Goal: Task Accomplishment & Management: Complete application form

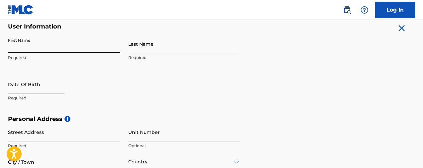
click at [46, 48] on input "First Name" at bounding box center [64, 44] width 112 height 19
type input "Crystal"
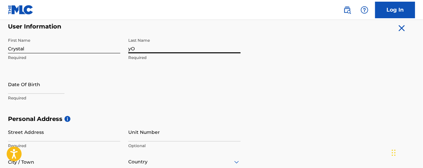
type input "y"
type input "Young"
select select "7"
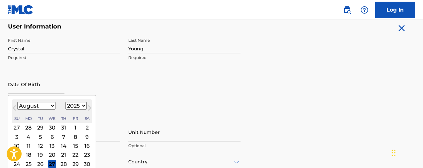
click at [74, 104] on select "1899 1900 1901 1902 1903 1904 1905 1906 1907 1908 1909 1910 1911 1912 1913 1914…" at bounding box center [75, 106] width 21 height 8
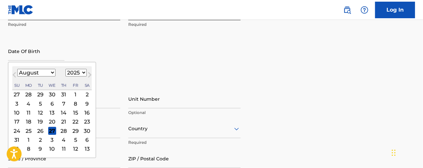
click at [76, 75] on select "1899 1900 1901 1902 1903 1904 1905 1906 1907 1908 1909 1910 1911 1912 1913 1914…" at bounding box center [75, 73] width 21 height 8
select select "1991"
click at [65, 69] on select "1899 1900 1901 1902 1903 1904 1905 1906 1907 1908 1909 1910 1911 1912 1913 1914…" at bounding box center [75, 73] width 21 height 8
click at [41, 72] on select "January February March April May June July August September October November De…" at bounding box center [36, 73] width 38 height 8
select select "2"
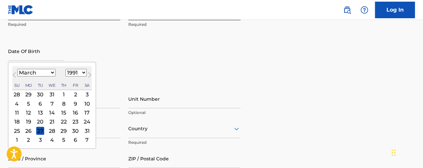
click at [17, 69] on select "January February March April May June July August September October November De…" at bounding box center [36, 73] width 38 height 8
click at [25, 113] on div "11" at bounding box center [29, 113] width 8 height 8
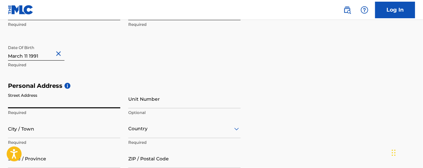
click at [48, 99] on input "Street Address" at bounding box center [64, 99] width 112 height 19
type input "[STREET_ADDRESS]"
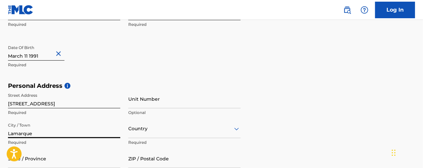
type input "Lamarque"
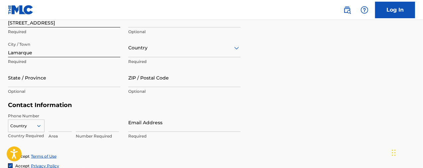
scroll to position [266, 0]
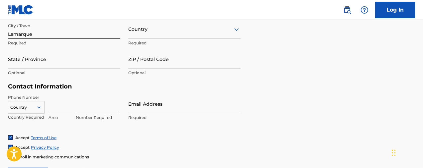
click at [141, 35] on div "Country" at bounding box center [184, 29] width 112 height 19
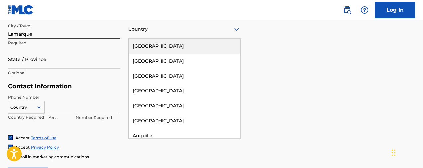
click at [153, 49] on div "[GEOGRAPHIC_DATA]" at bounding box center [185, 46] width 112 height 15
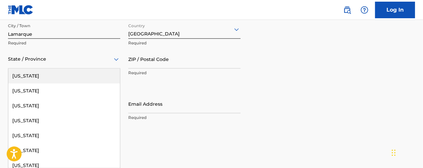
click at [66, 65] on div "State / Province" at bounding box center [64, 59] width 112 height 19
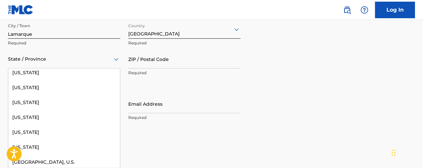
scroll to position [697, 0]
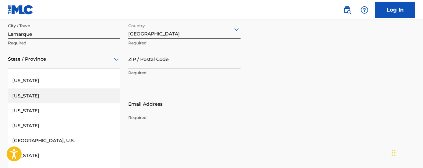
click at [48, 97] on div "[US_STATE]" at bounding box center [64, 96] width 112 height 15
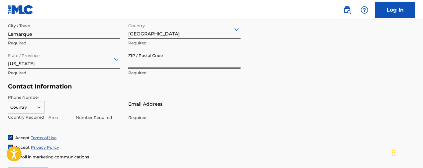
click at [154, 64] on input "ZIP / Postal Code" at bounding box center [184, 59] width 112 height 19
type input "5"
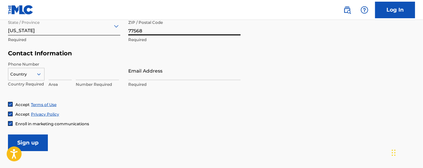
type input "77568"
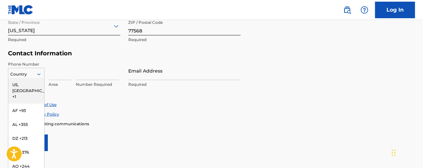
scroll to position [308, 0]
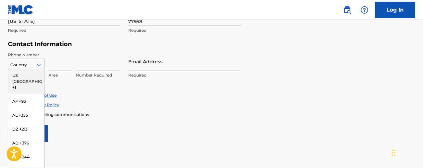
click at [38, 69] on div "216 results available. Use Up and Down to choose options, press Enter to select…" at bounding box center [26, 64] width 37 height 10
click at [33, 76] on div "US, [GEOGRAPHIC_DATA] +1" at bounding box center [26, 82] width 36 height 26
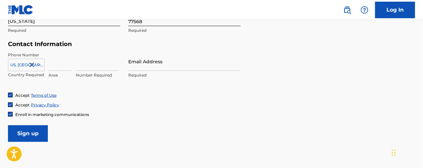
click at [54, 66] on input at bounding box center [59, 61] width 23 height 19
type input "281"
type input "709"
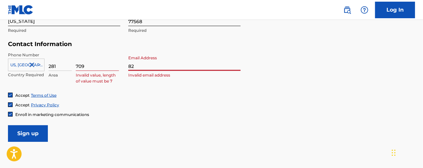
type input "8"
click at [90, 66] on input "709" at bounding box center [97, 61] width 43 height 19
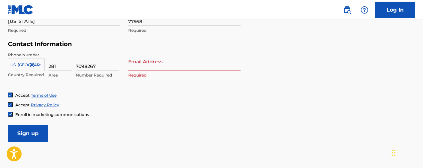
type input "7098267"
click at [135, 68] on input "Email Address" at bounding box center [184, 61] width 112 height 19
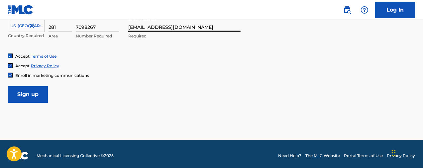
scroll to position [351, 0]
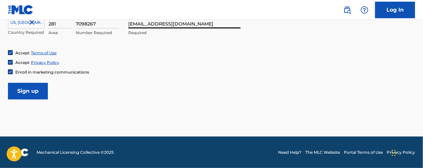
type input "[EMAIL_ADDRESS][DOMAIN_NAME]"
click at [21, 84] on input "Sign up" at bounding box center [28, 91] width 40 height 17
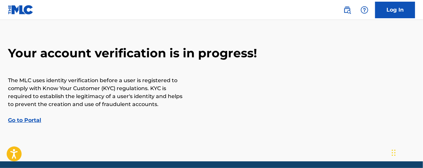
scroll to position [33, 0]
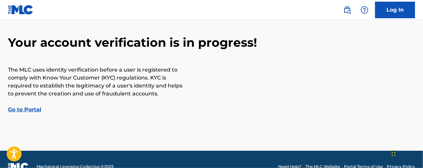
click at [32, 109] on link "Go to Portal" at bounding box center [24, 110] width 33 height 6
